Goal: Information Seeking & Learning: Learn about a topic

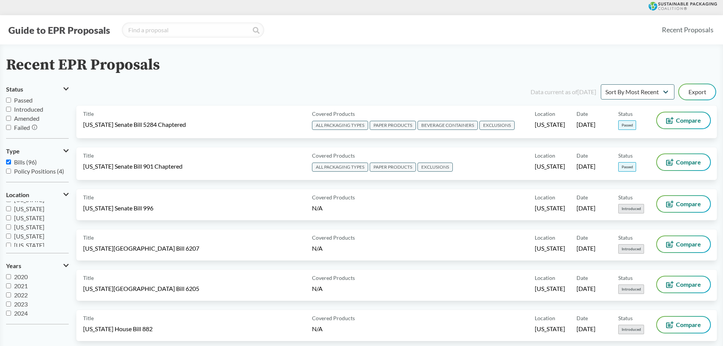
scroll to position [164, 0]
click at [8, 205] on input "[US_STATE]" at bounding box center [8, 205] width 5 height 5
checkbox input "true"
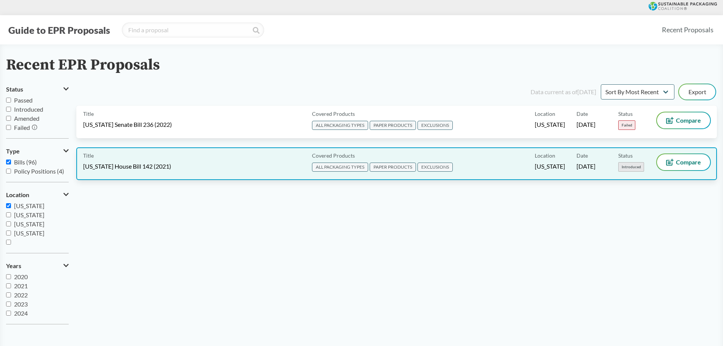
click at [227, 174] on div "Title [US_STATE] House Bill 142 (2021) Covered Products ALL PACKAGING TYPES PAP…" at bounding box center [396, 163] width 641 height 33
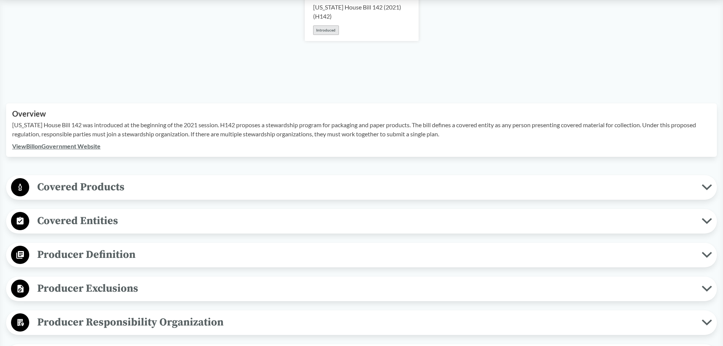
scroll to position [190, 0]
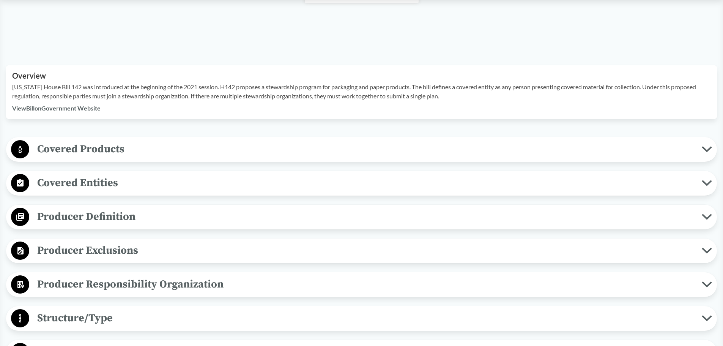
click at [706, 150] on icon at bounding box center [707, 149] width 8 height 4
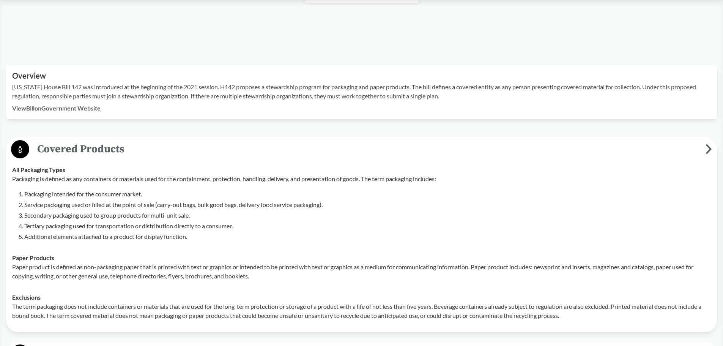
click at [335, 205] on li "Service packaging used or filled at the point of sale (carry-out bags, bulk goo…" at bounding box center [367, 204] width 687 height 9
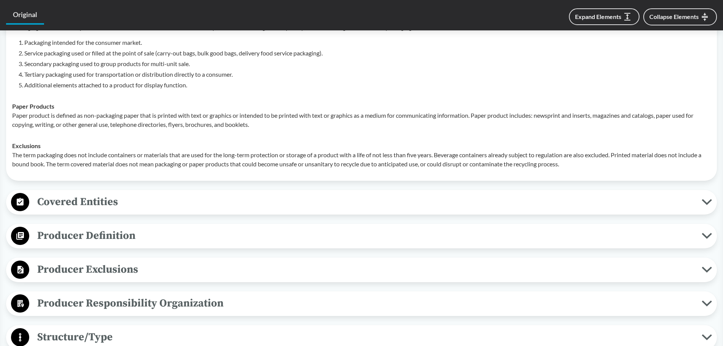
scroll to position [342, 0]
click at [708, 204] on icon at bounding box center [707, 202] width 10 height 6
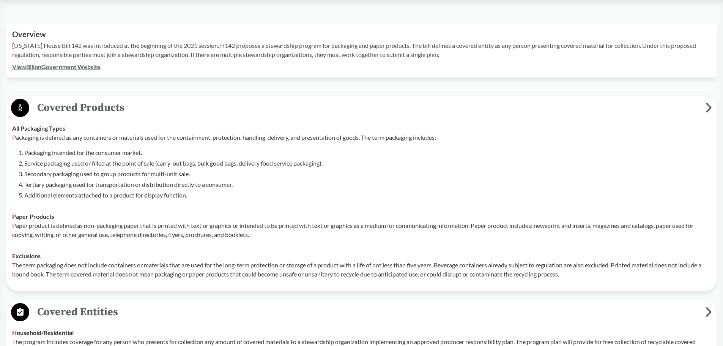
scroll to position [228, 0]
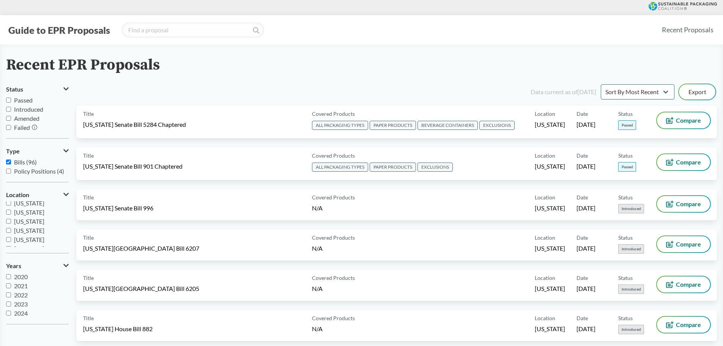
scroll to position [152, 0]
click at [7, 218] on input "[US_STATE]" at bounding box center [8, 217] width 5 height 5
checkbox input "true"
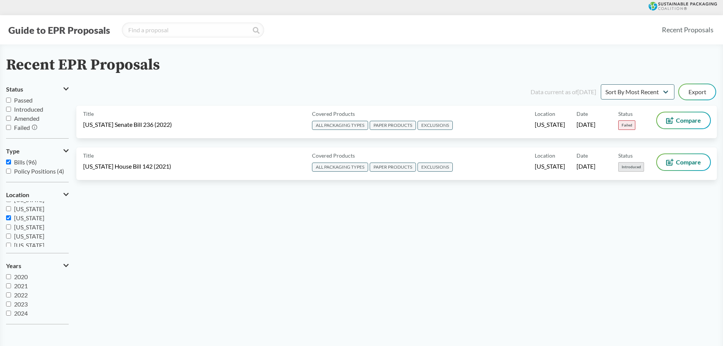
click at [523, 218] on div "Data current as of [DATE] Sort By Most Recent Sort By Status Export Title [US_S…" at bounding box center [396, 206] width 641 height 247
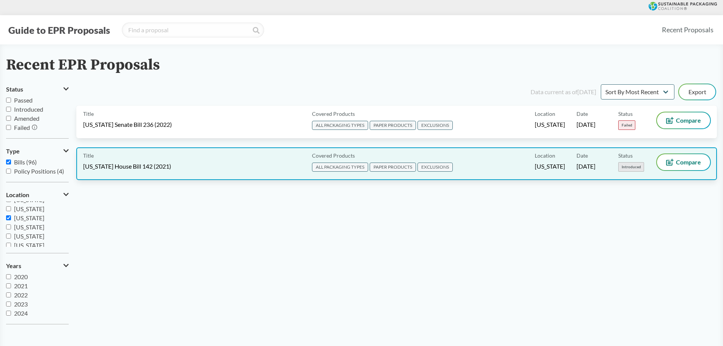
click at [116, 166] on span "[US_STATE] House Bill 142 (2021)" at bounding box center [127, 166] width 88 height 8
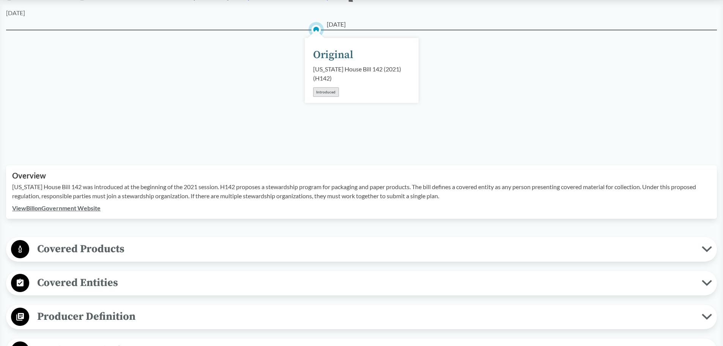
scroll to position [114, 0]
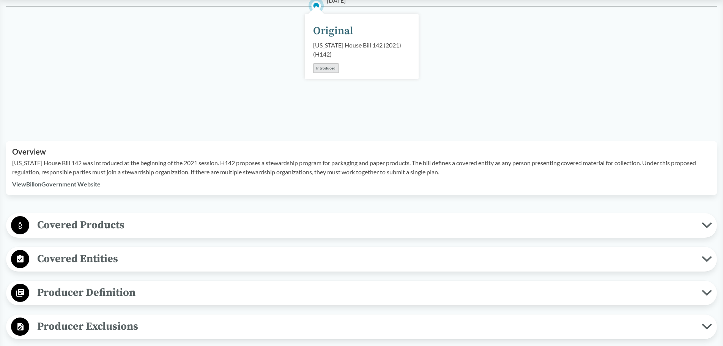
click at [72, 224] on span "Covered Products" at bounding box center [365, 224] width 673 height 17
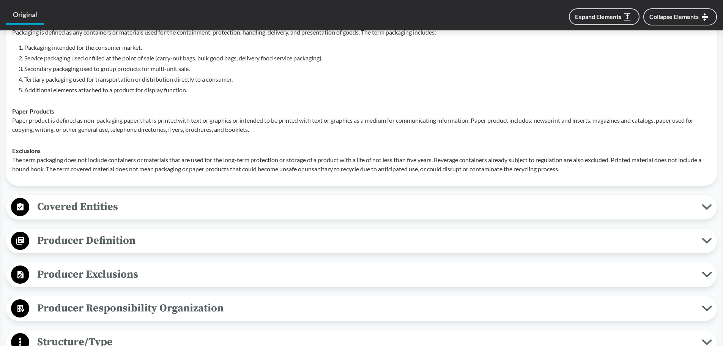
scroll to position [342, 0]
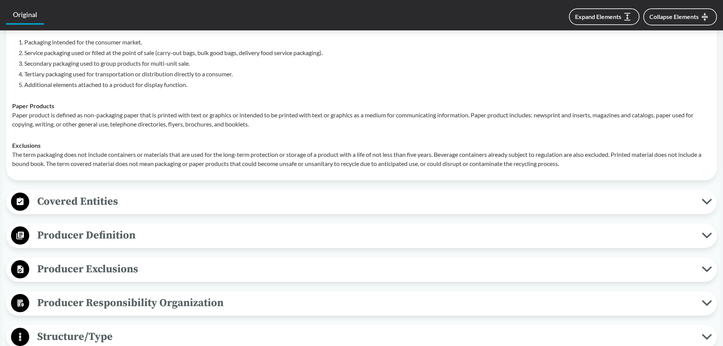
click at [701, 232] on span "Producer Definition" at bounding box center [365, 235] width 673 height 17
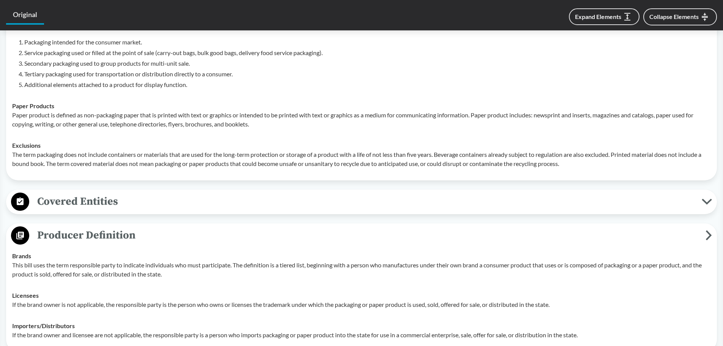
click at [701, 232] on span "Producer Definition" at bounding box center [367, 235] width 676 height 17
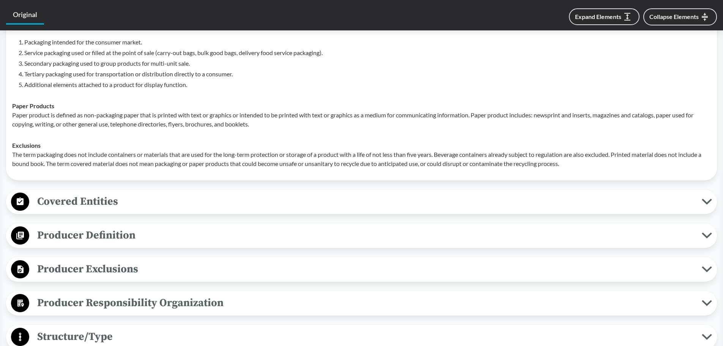
click at [701, 203] on span "Covered Entities" at bounding box center [365, 201] width 673 height 17
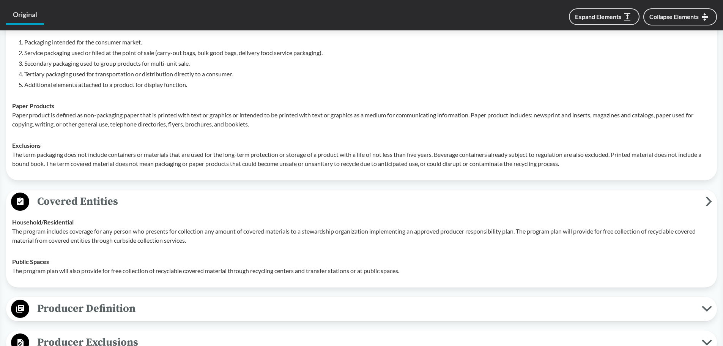
click at [701, 203] on span "Covered Entities" at bounding box center [367, 201] width 676 height 17
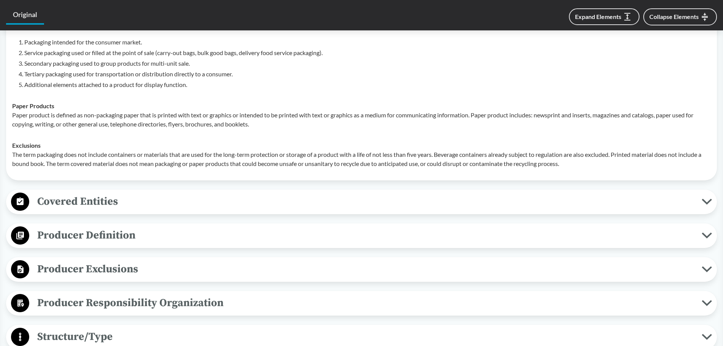
click at [708, 267] on icon at bounding box center [707, 269] width 10 height 6
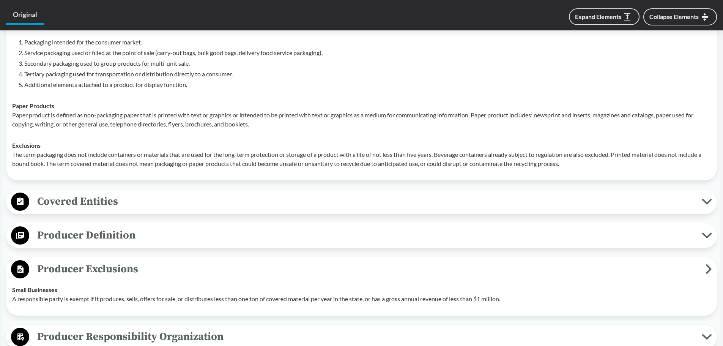
click at [708, 267] on icon at bounding box center [709, 269] width 6 height 10
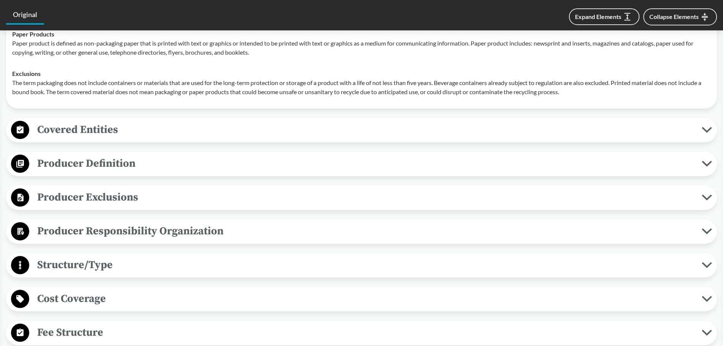
scroll to position [418, 0]
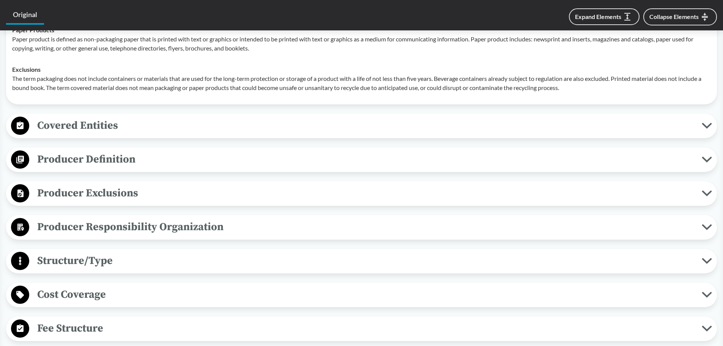
click at [709, 230] on icon at bounding box center [707, 227] width 10 height 6
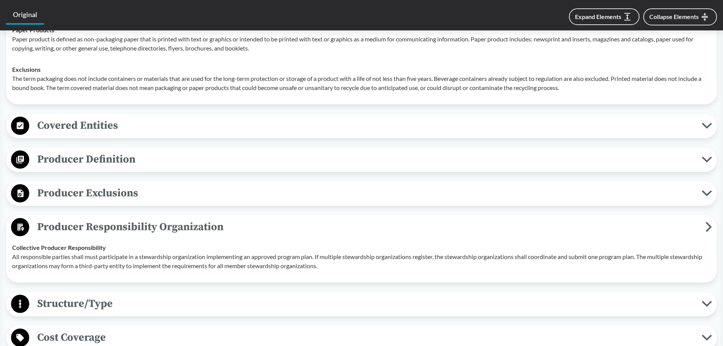
click at [706, 194] on icon at bounding box center [707, 193] width 8 height 4
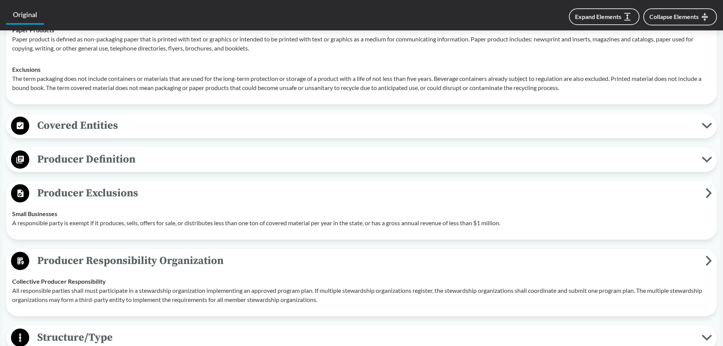
click at [710, 193] on icon at bounding box center [709, 193] width 4 height 8
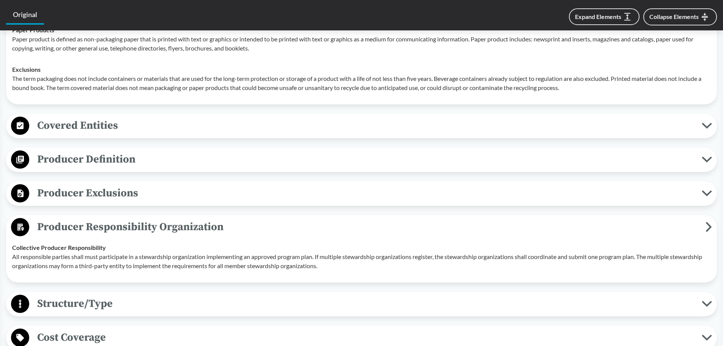
click at [709, 227] on icon at bounding box center [709, 227] width 6 height 10
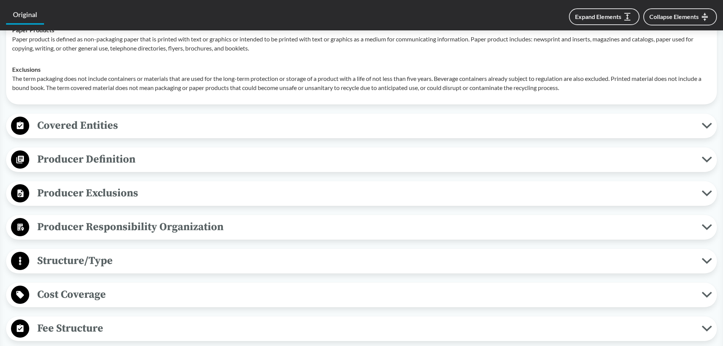
click at [704, 260] on icon at bounding box center [707, 261] width 8 height 4
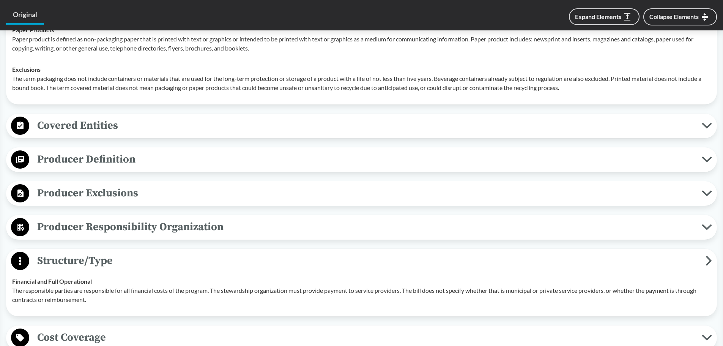
click at [708, 262] on icon at bounding box center [709, 260] width 6 height 10
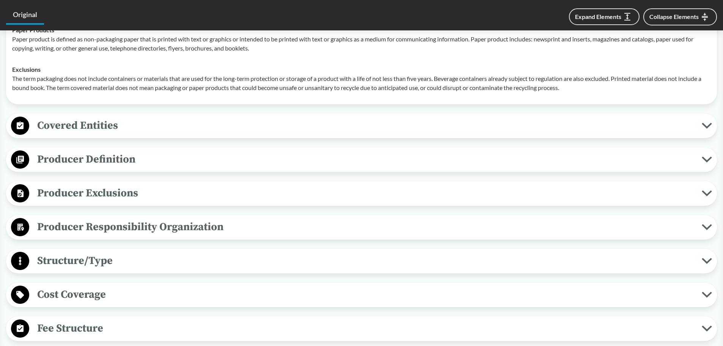
click at [711, 294] on icon at bounding box center [707, 295] width 10 height 6
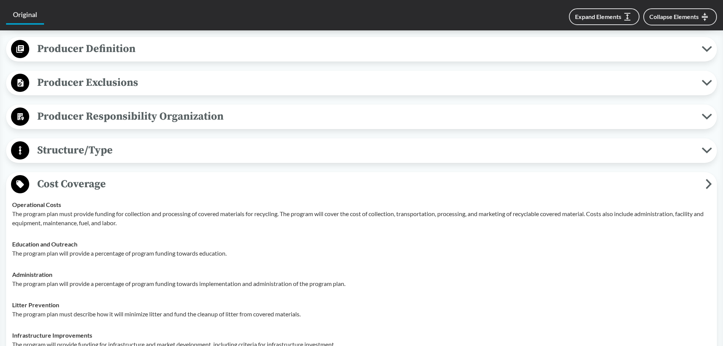
scroll to position [531, 0]
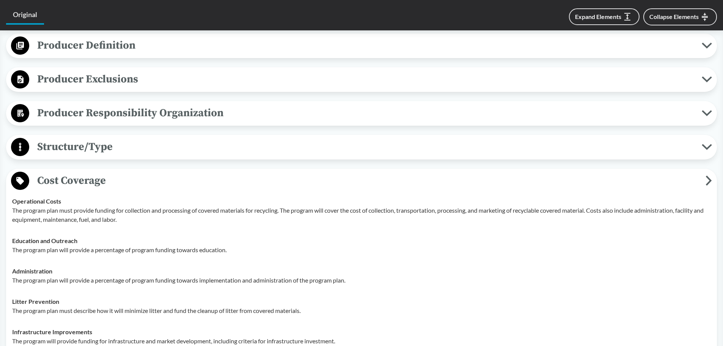
click at [712, 181] on button "Cost Coverage" at bounding box center [362, 180] width 706 height 19
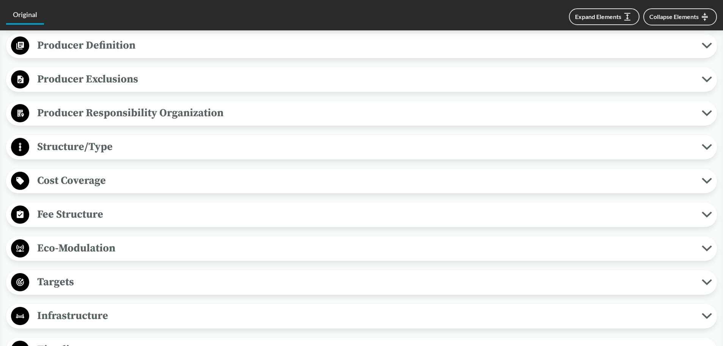
click at [705, 213] on icon at bounding box center [707, 214] width 10 height 6
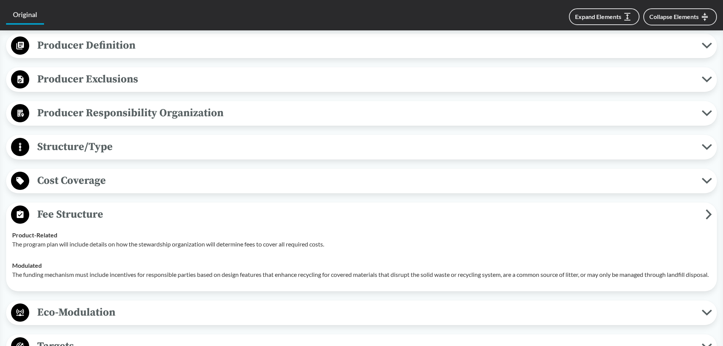
click at [708, 214] on icon at bounding box center [709, 214] width 6 height 10
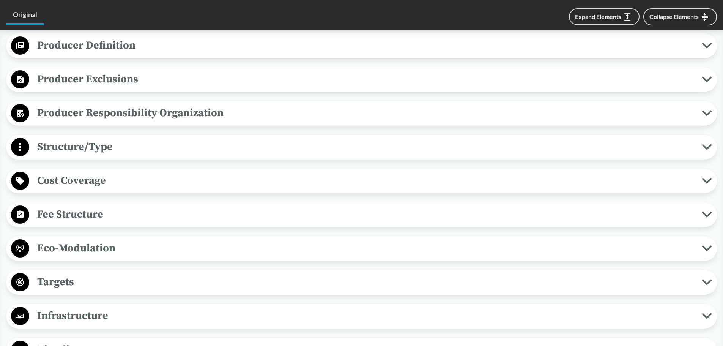
click at [707, 247] on icon at bounding box center [707, 248] width 10 height 6
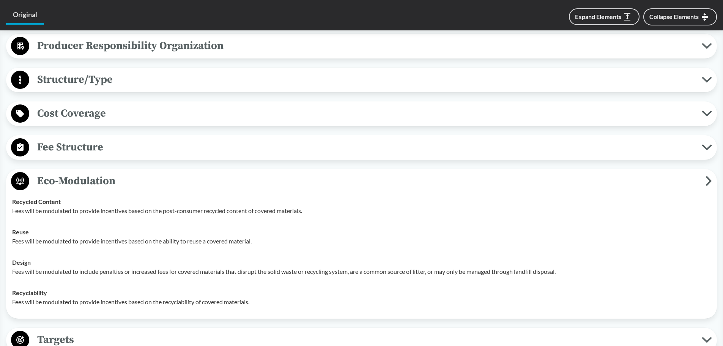
scroll to position [607, 0]
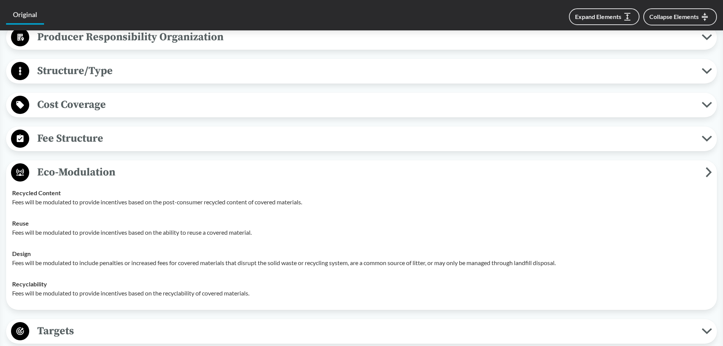
click at [708, 171] on icon at bounding box center [709, 172] width 6 height 10
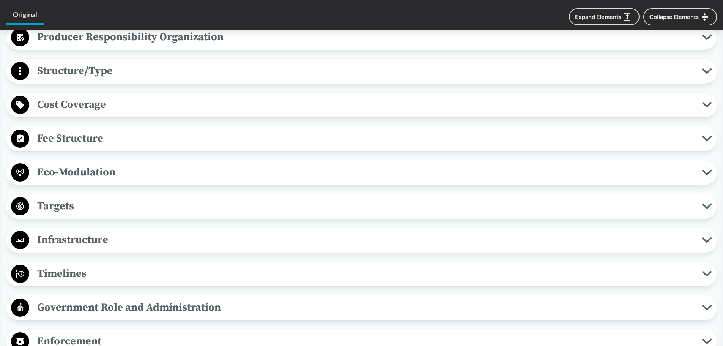
click at [707, 203] on icon at bounding box center [707, 206] width 10 height 6
